Goal: Task Accomplishment & Management: Manage account settings

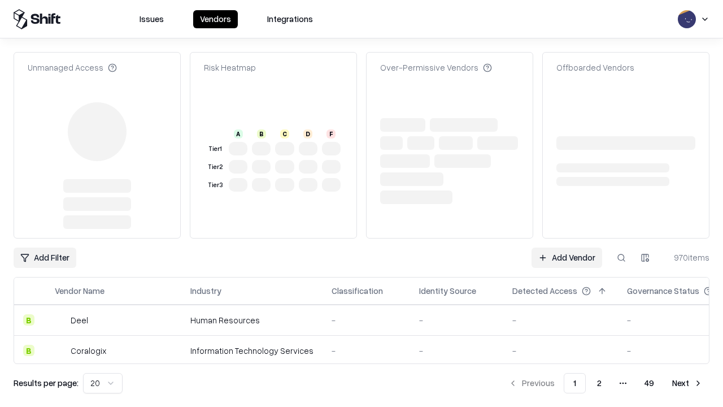
click at [566, 247] on link "Add Vendor" at bounding box center [566, 257] width 71 height 20
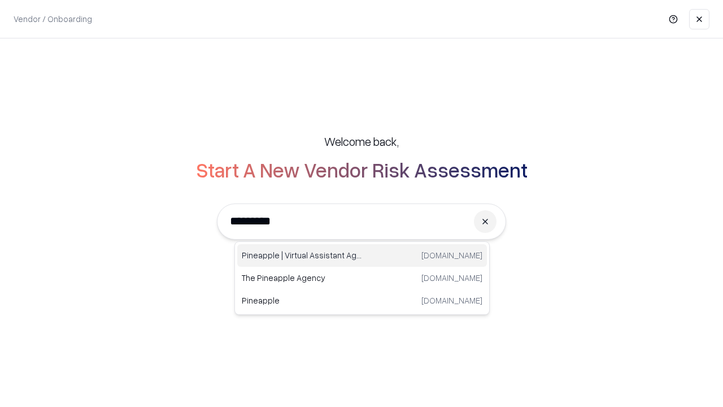
click at [362, 255] on div "Pineapple | Virtual Assistant Agency trypineapple.com" at bounding box center [362, 255] width 250 height 23
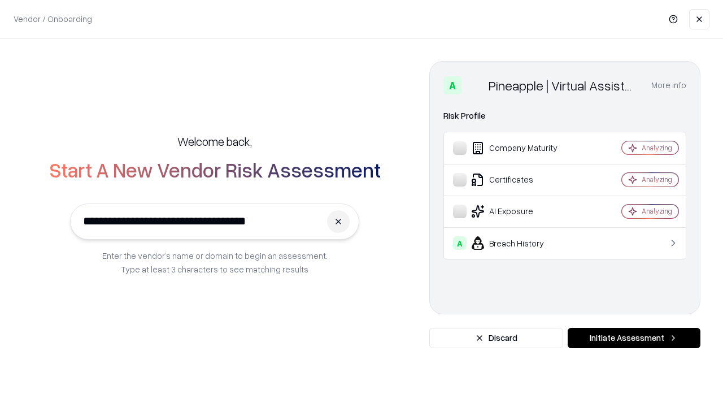
type input "**********"
click at [634, 338] on button "Initiate Assessment" at bounding box center [634, 338] width 133 height 20
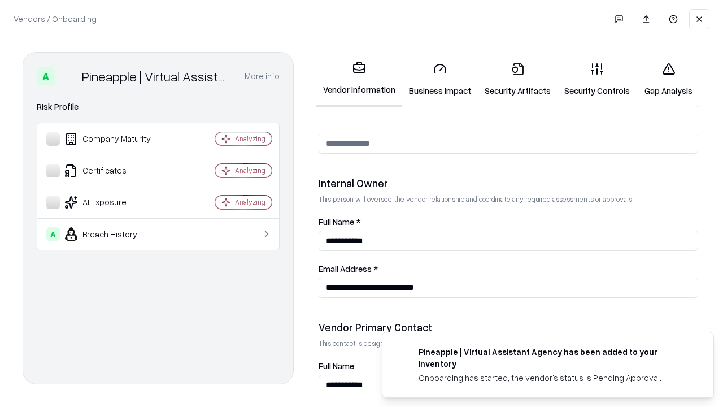
scroll to position [585, 0]
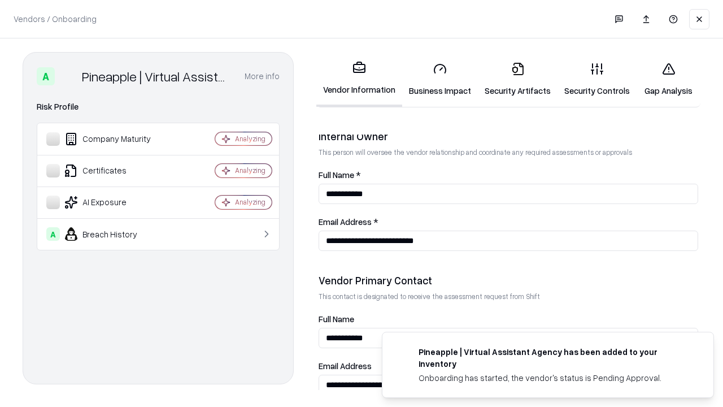
click at [440, 79] on link "Business Impact" at bounding box center [440, 79] width 76 height 53
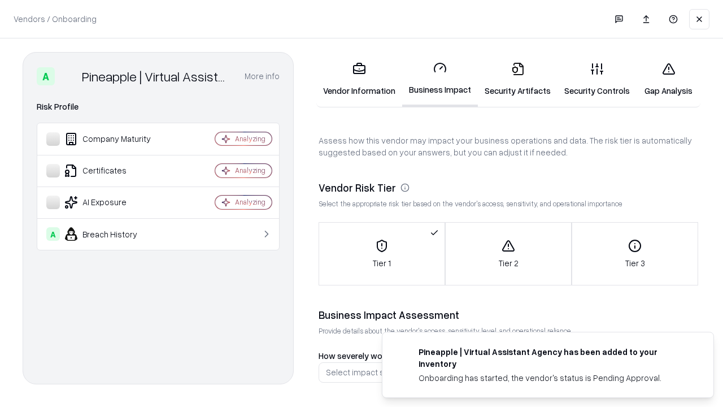
click at [517, 79] on link "Security Artifacts" at bounding box center [518, 79] width 80 height 53
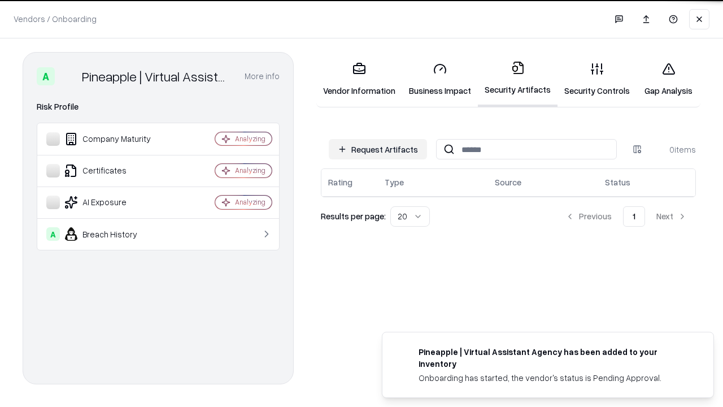
click at [378, 149] on button "Request Artifacts" at bounding box center [378, 149] width 98 height 20
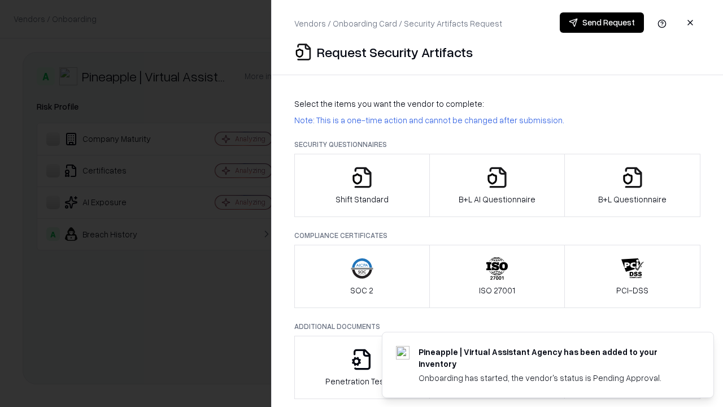
click at [361, 185] on icon "button" at bounding box center [362, 177] width 23 height 23
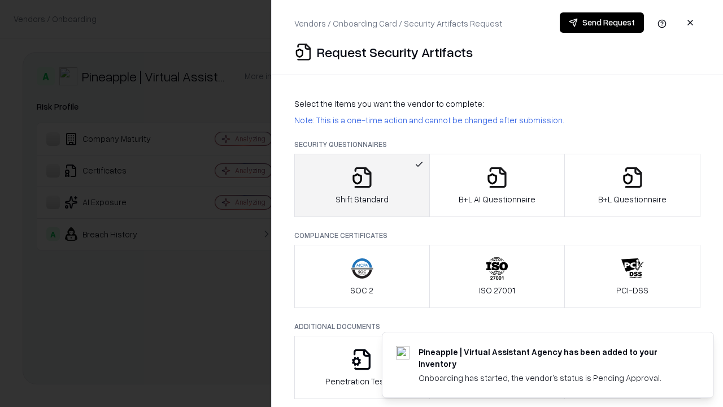
click at [601, 23] on button "Send Request" at bounding box center [602, 22] width 84 height 20
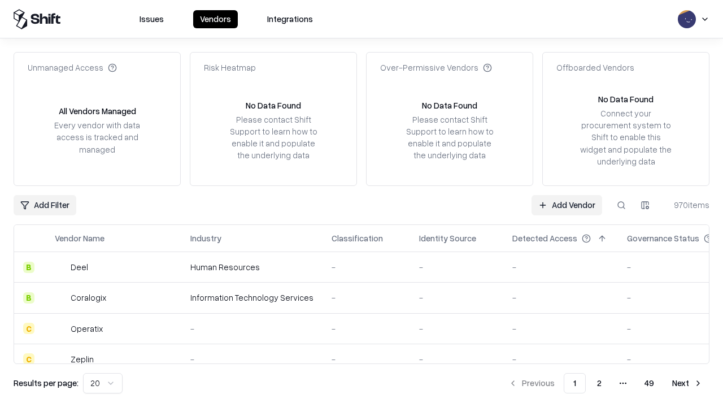
click at [621, 204] on button at bounding box center [621, 205] width 20 height 20
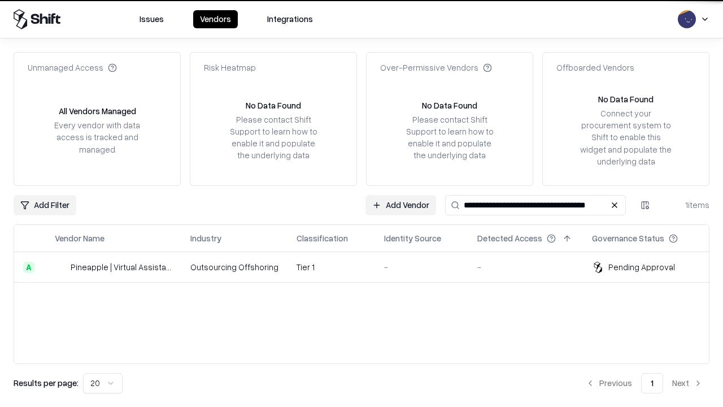
type input "**********"
click at [368, 267] on td "Tier 1" at bounding box center [331, 267] width 88 height 30
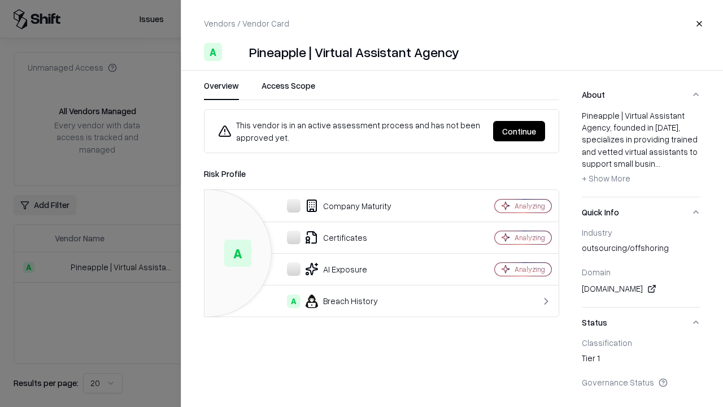
click at [519, 131] on button "Continue" at bounding box center [519, 131] width 52 height 20
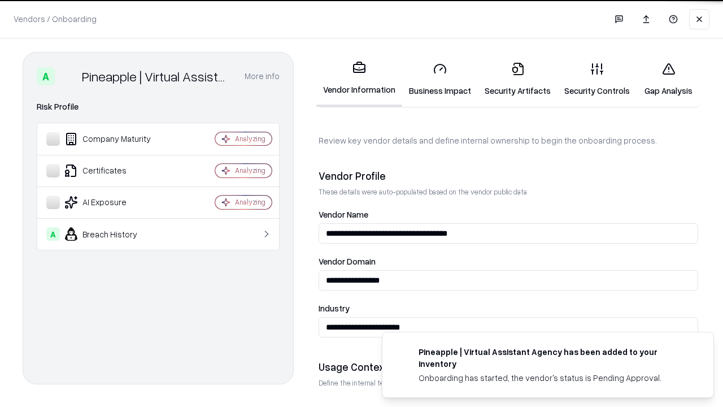
click at [517, 79] on link "Security Artifacts" at bounding box center [518, 79] width 80 height 53
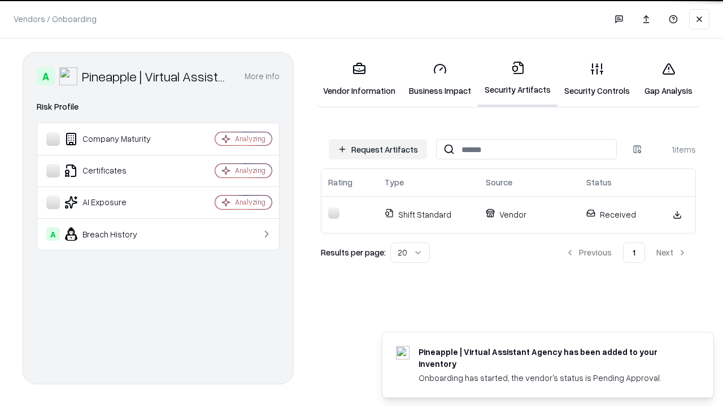
click at [668, 79] on link "Gap Analysis" at bounding box center [668, 79] width 64 height 53
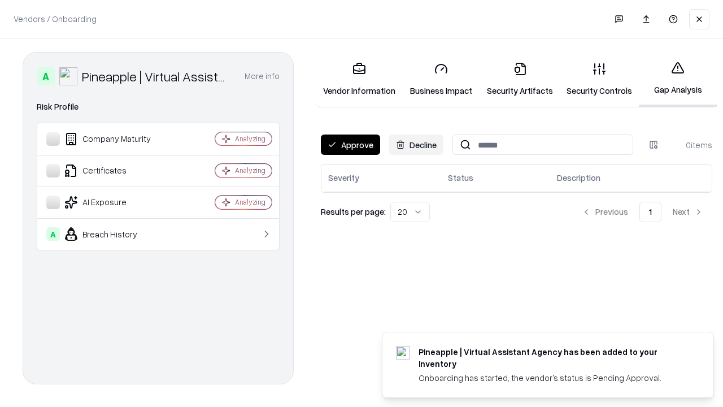
click at [350, 145] on button "Approve" at bounding box center [350, 144] width 59 height 20
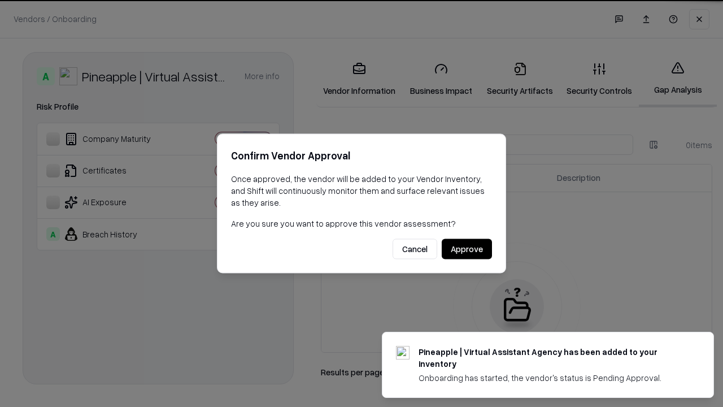
click at [466, 248] on button "Approve" at bounding box center [467, 249] width 50 height 20
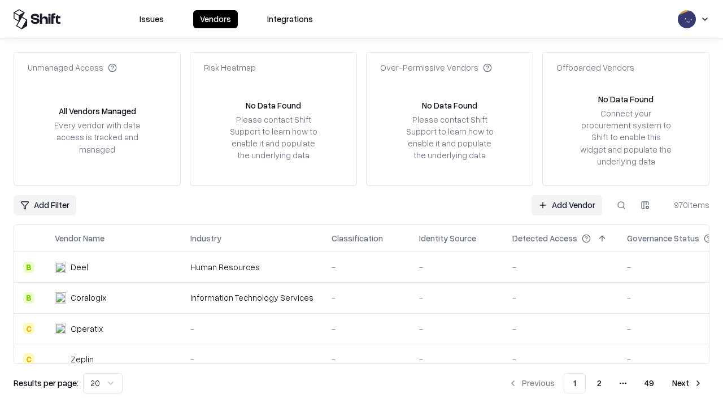
type input "**********"
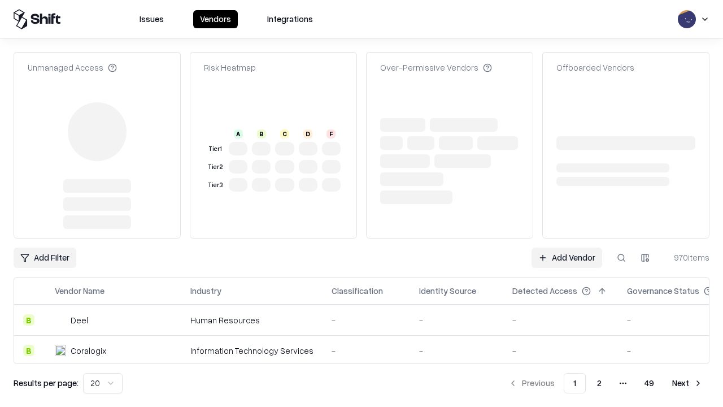
click at [566, 247] on link "Add Vendor" at bounding box center [566, 257] width 71 height 20
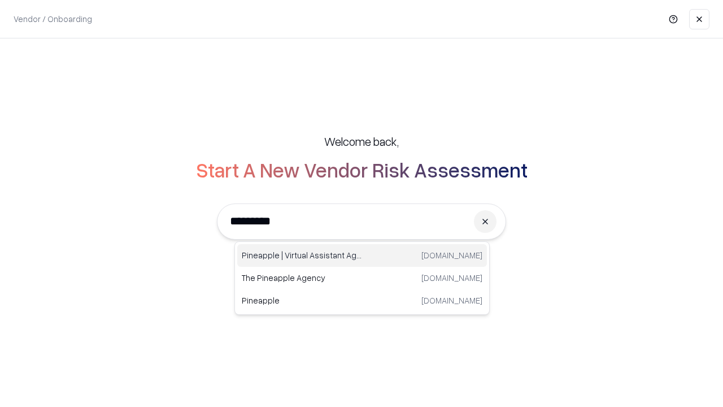
click at [362, 255] on div "Pineapple | Virtual Assistant Agency trypineapple.com" at bounding box center [362, 255] width 250 height 23
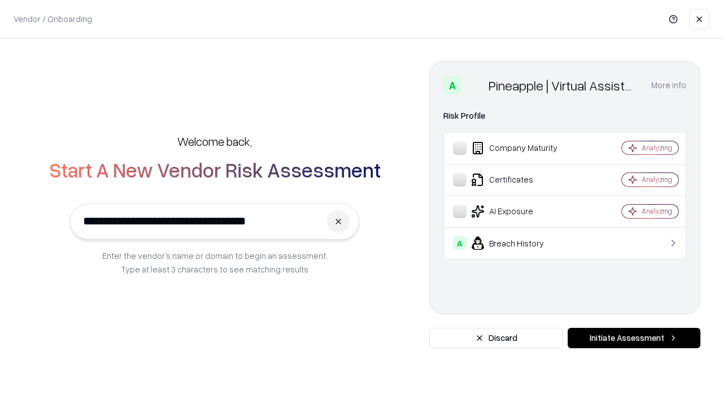
type input "**********"
click at [634, 338] on button "Initiate Assessment" at bounding box center [634, 338] width 133 height 20
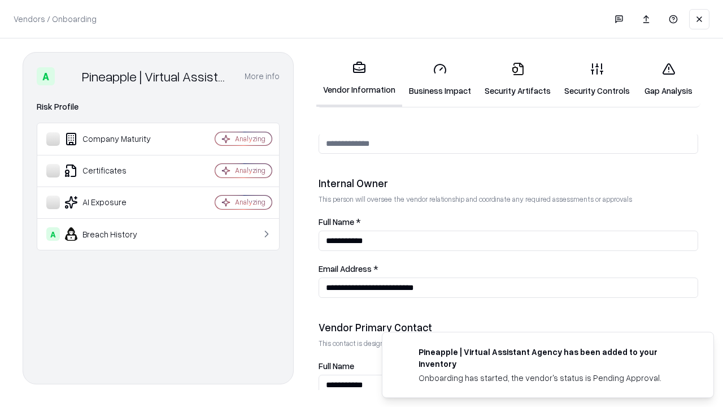
scroll to position [585, 0]
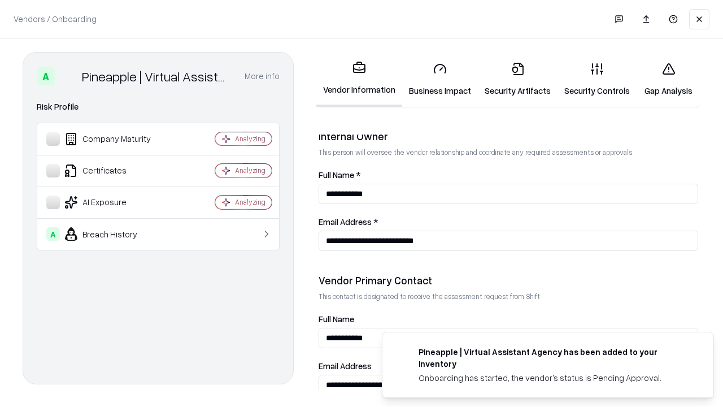
click at [668, 79] on link "Gap Analysis" at bounding box center [668, 79] width 64 height 53
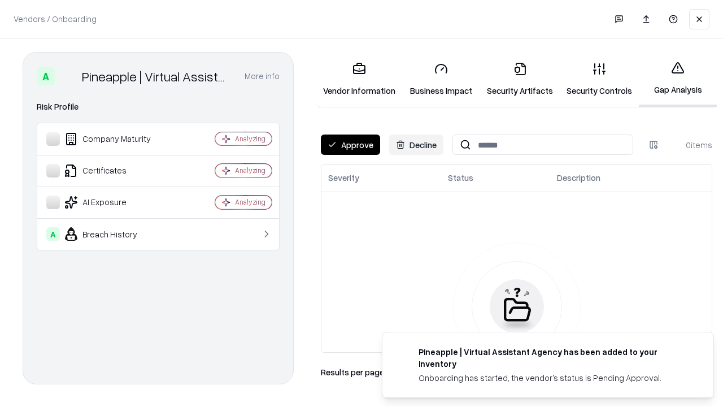
click at [350, 145] on button "Approve" at bounding box center [350, 144] width 59 height 20
